Goal: Transaction & Acquisition: Download file/media

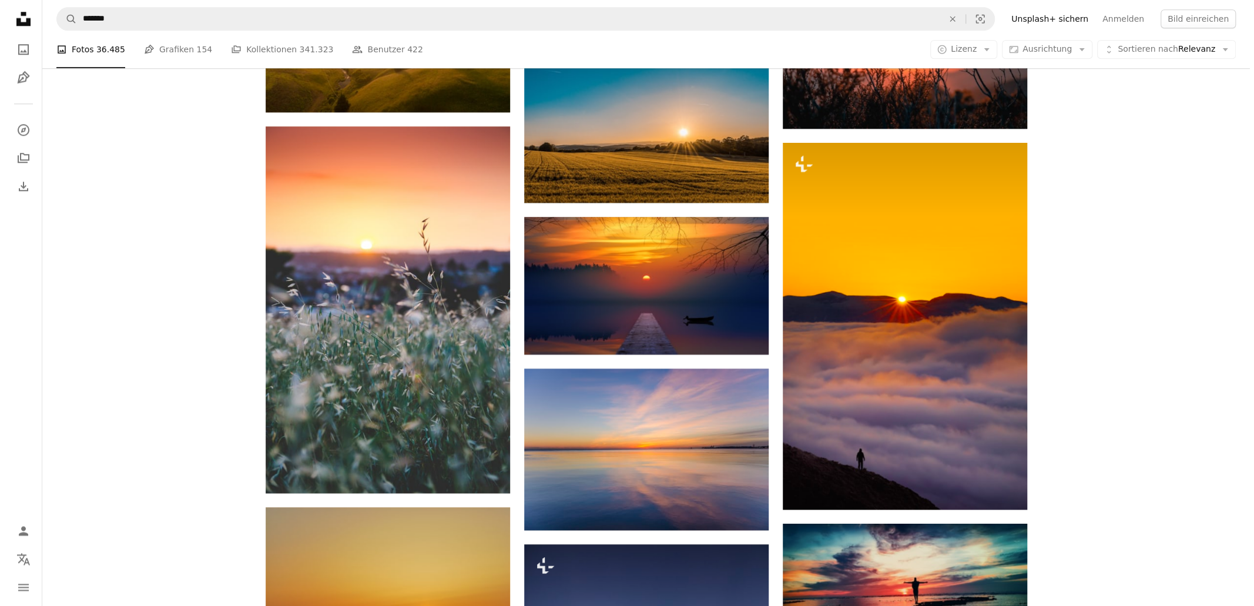
scroll to position [1175, 0]
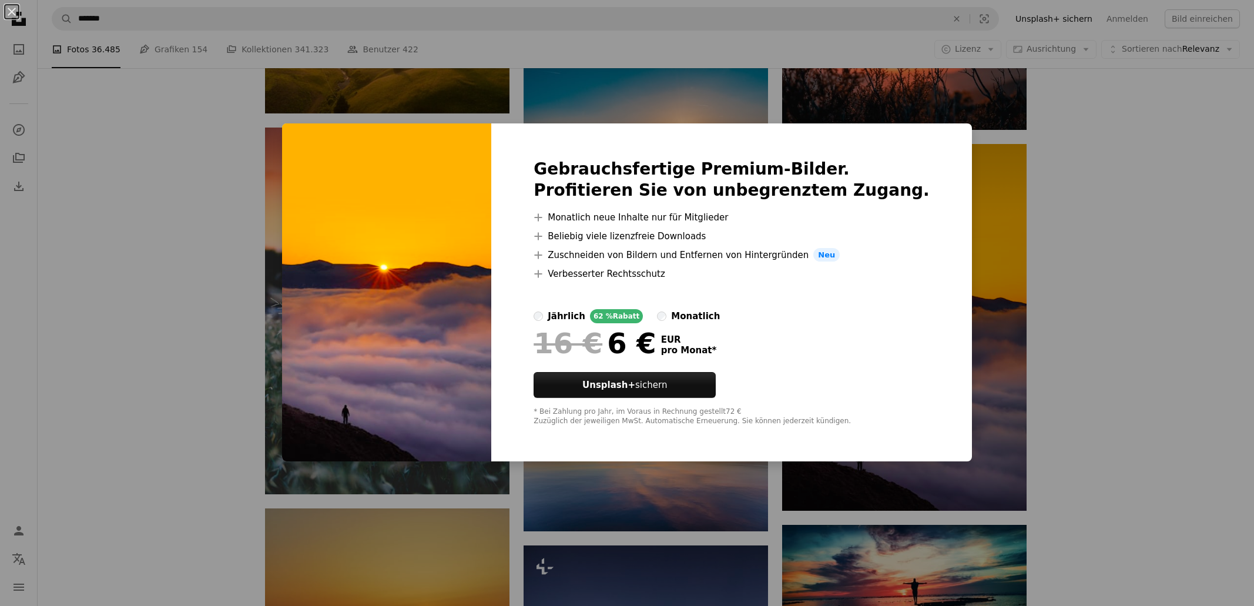
click at [1102, 244] on div "An X shape Gebrauchsfertige Premium-Bilder. Profitieren Sie von unbegrenztem Zu…" at bounding box center [627, 303] width 1254 height 606
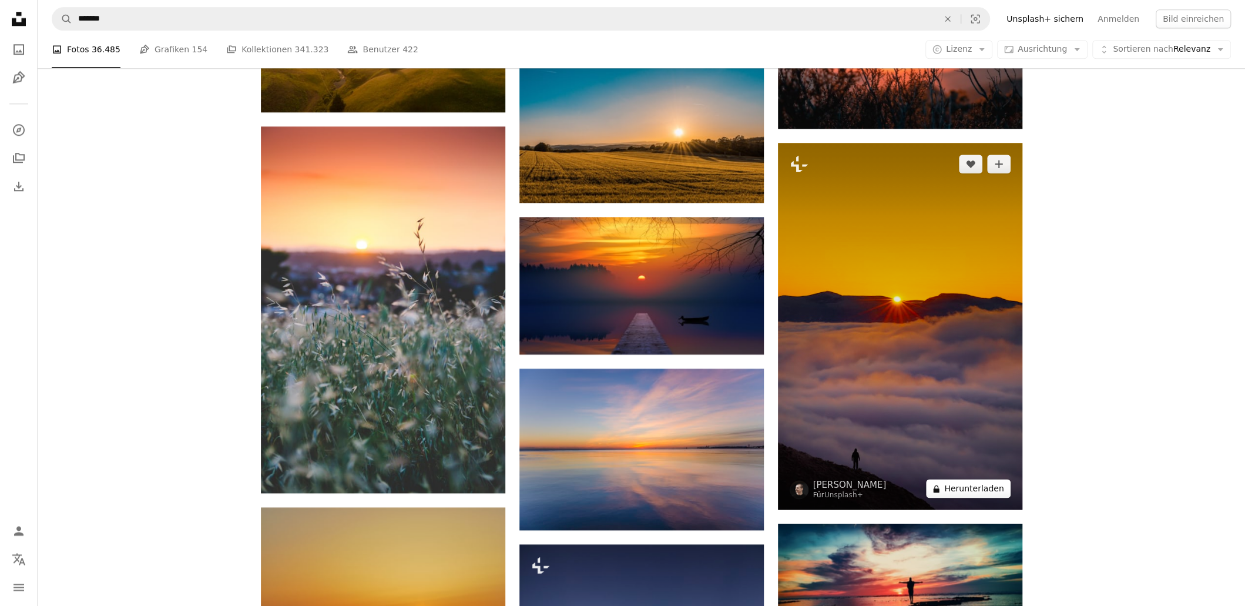
click at [962, 479] on button "A lock Herunterladen" at bounding box center [968, 488] width 84 height 19
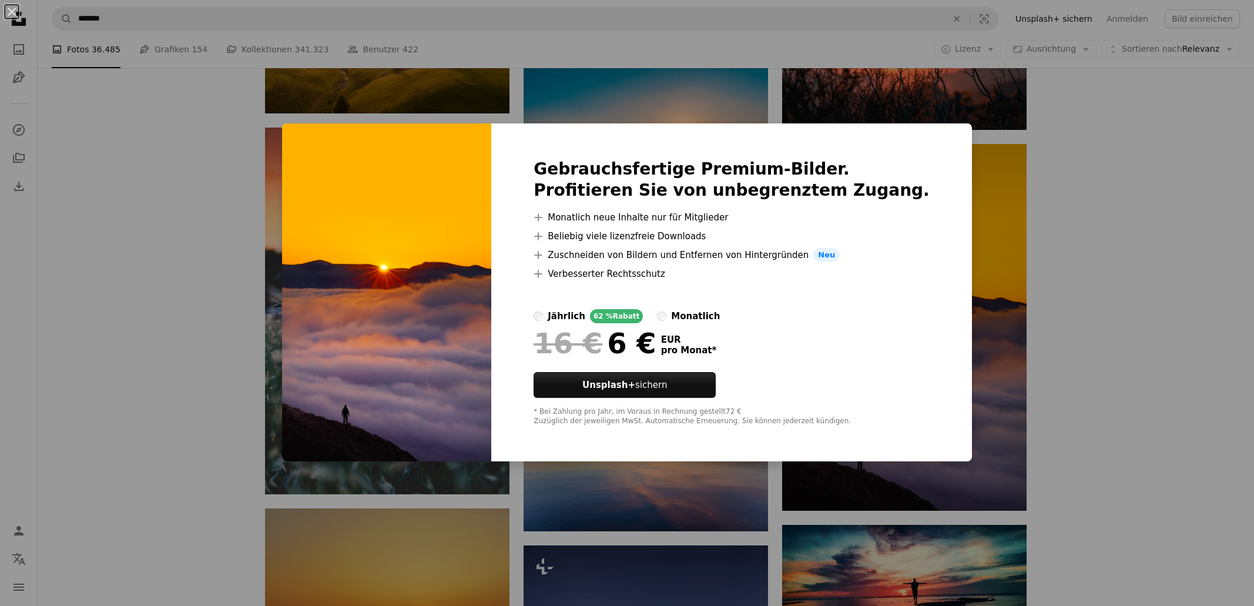
click at [1127, 369] on div "An X shape Gebrauchsfertige Premium-Bilder. Profitieren Sie von unbegrenztem Zu…" at bounding box center [627, 303] width 1254 height 606
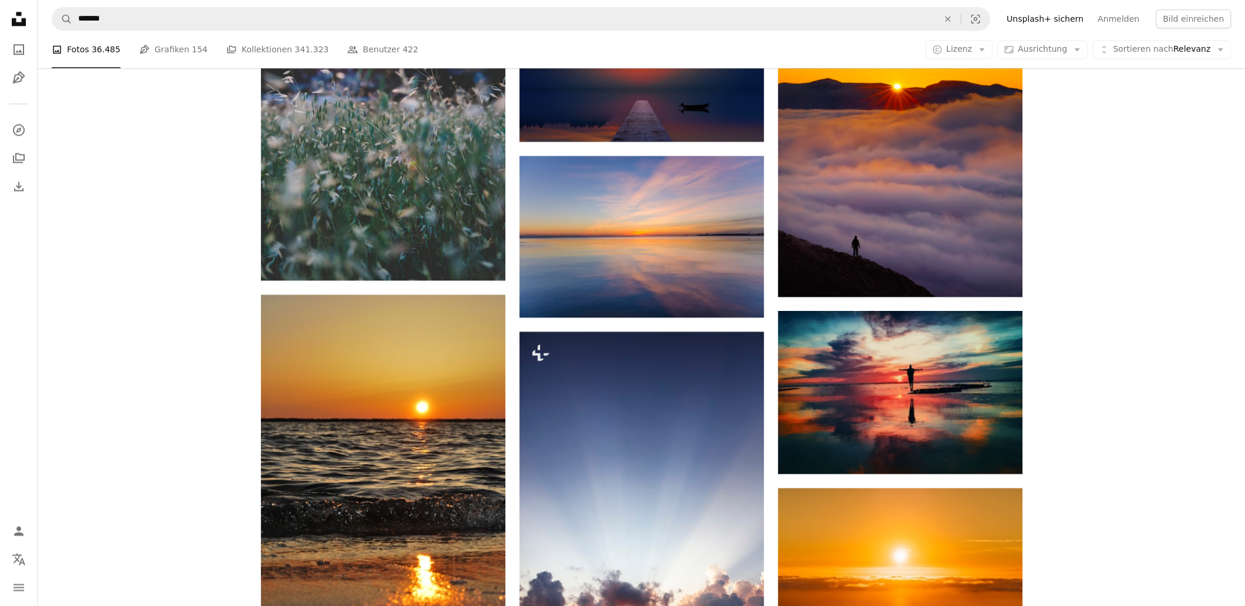
scroll to position [1410, 0]
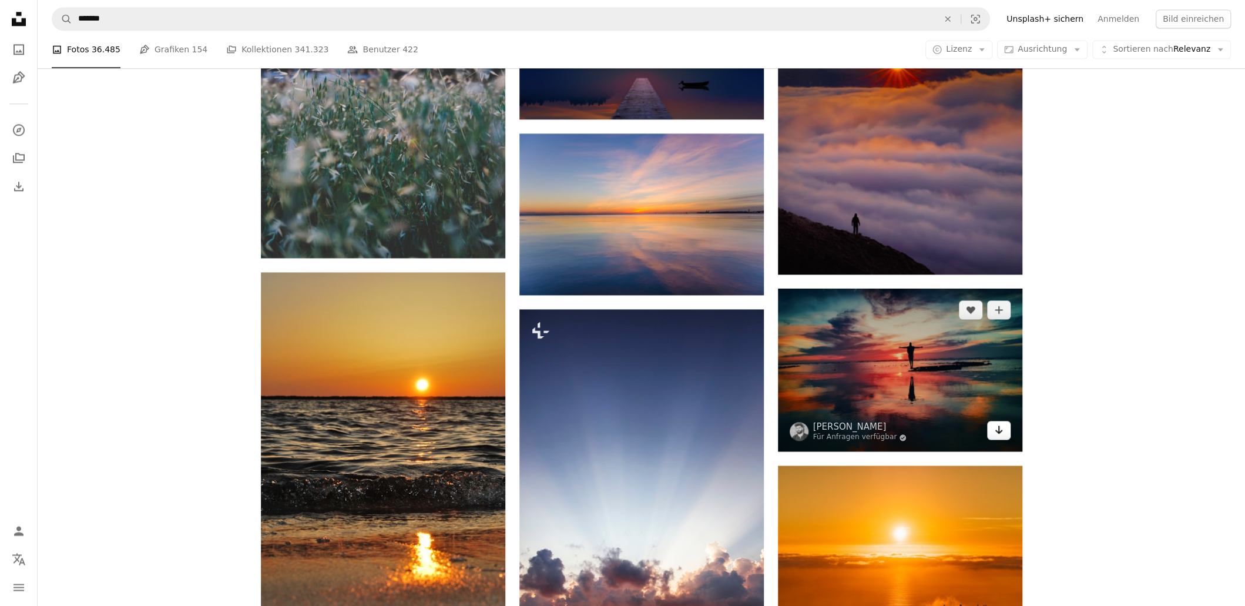
click at [999, 425] on icon "Herunterladen" at bounding box center [999, 429] width 8 height 8
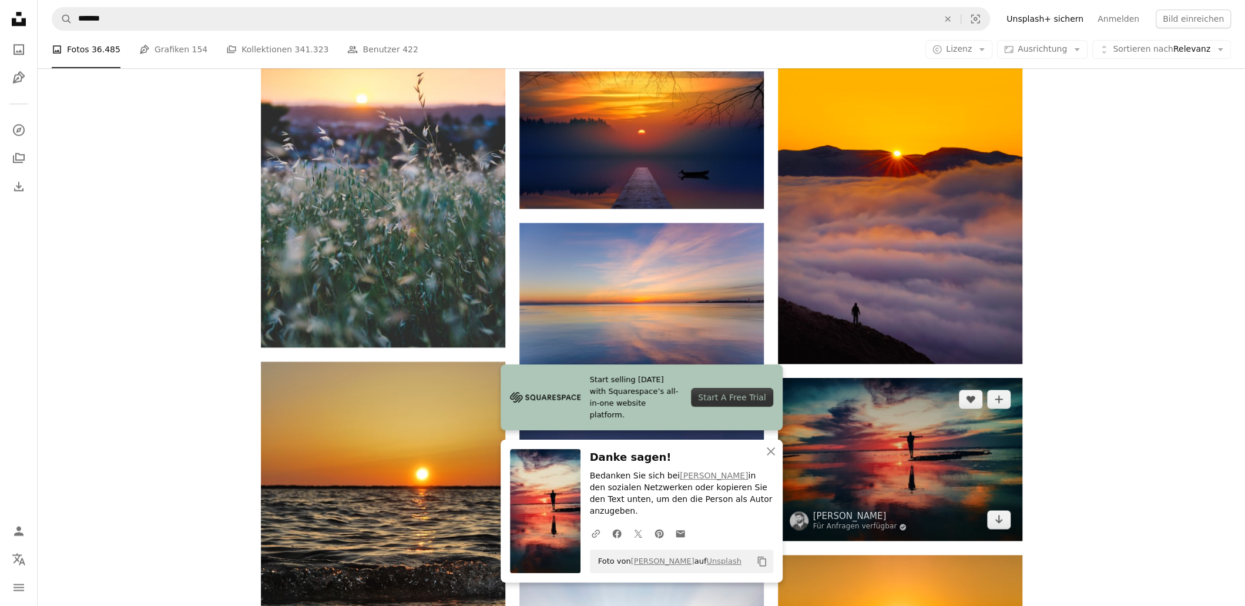
scroll to position [1234, 0]
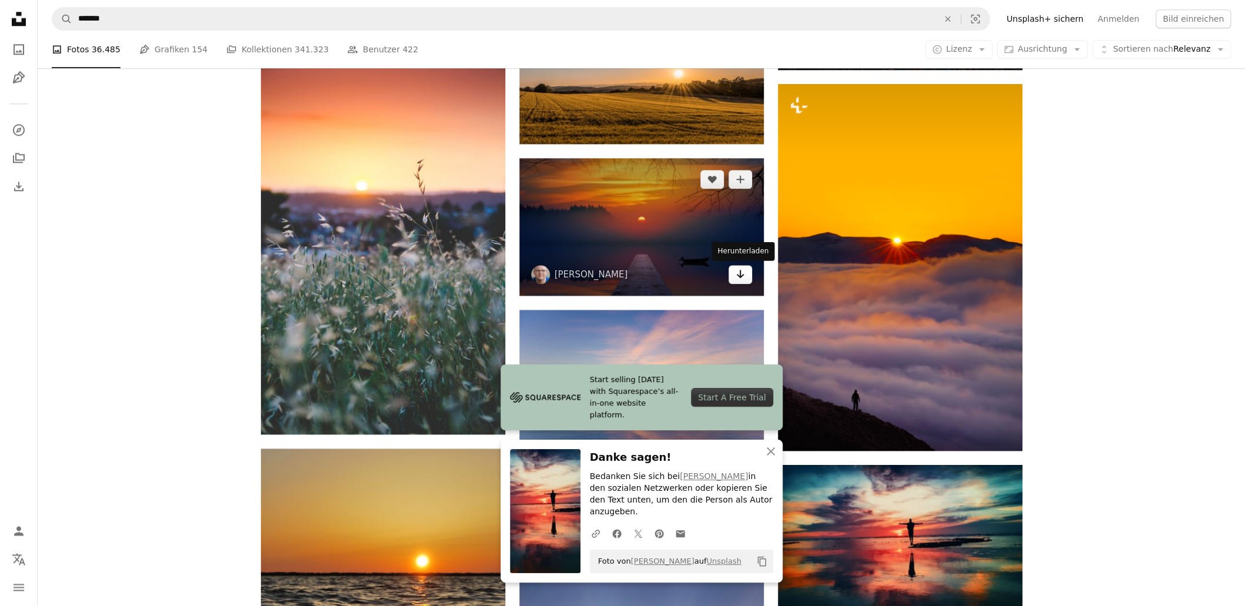
click at [742, 274] on icon "Arrow pointing down" at bounding box center [740, 274] width 9 height 14
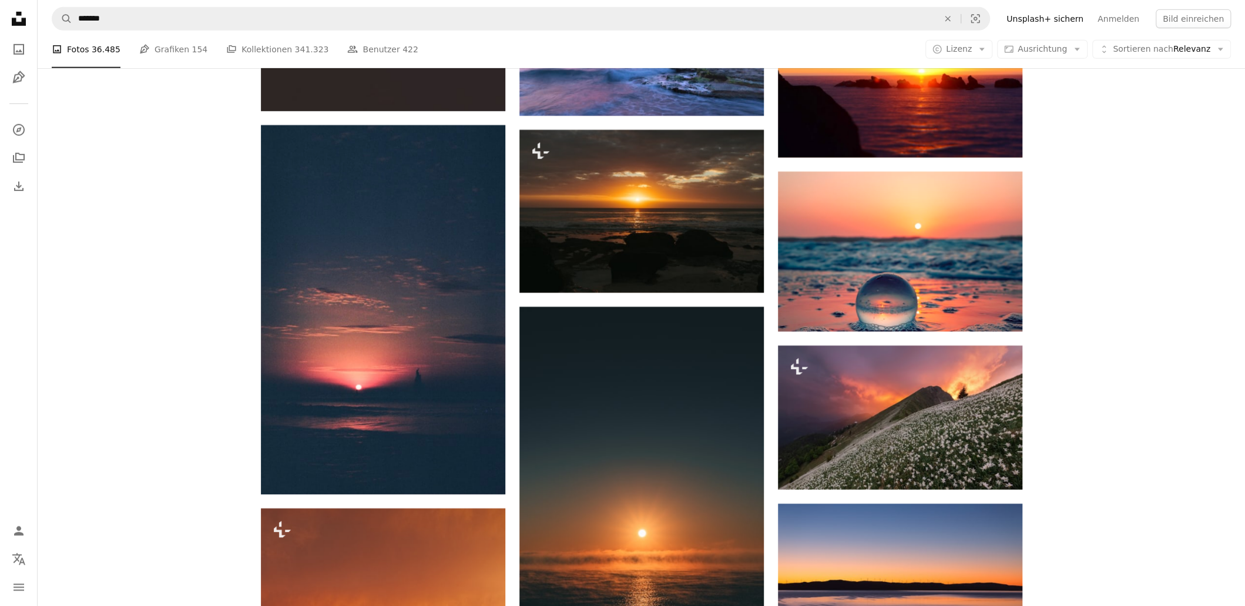
scroll to position [25560, 0]
